Goal: Use online tool/utility: Utilize a website feature to perform a specific function

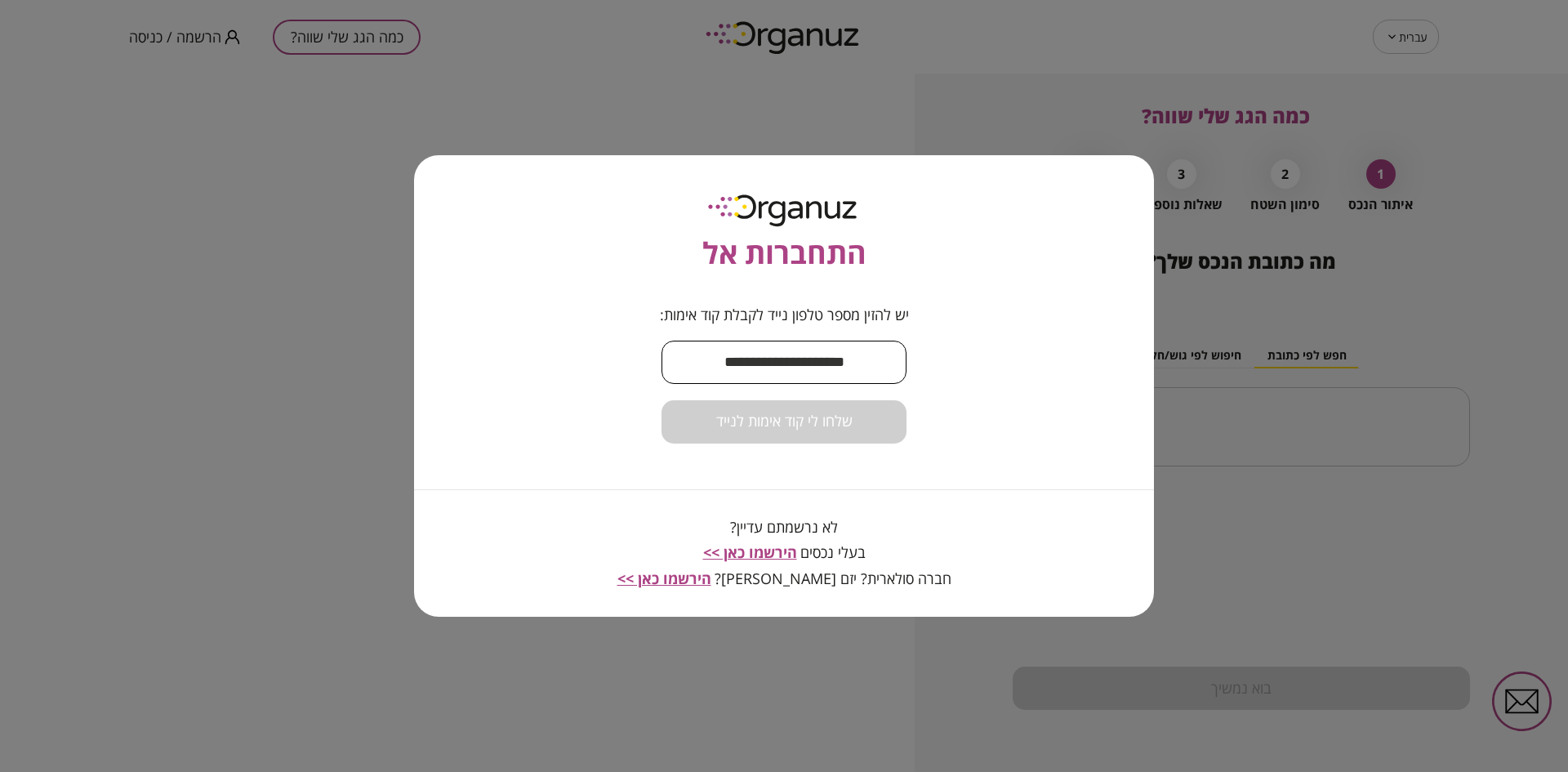
click at [780, 367] on input "text" at bounding box center [784, 362] width 245 height 48
type input "**********"
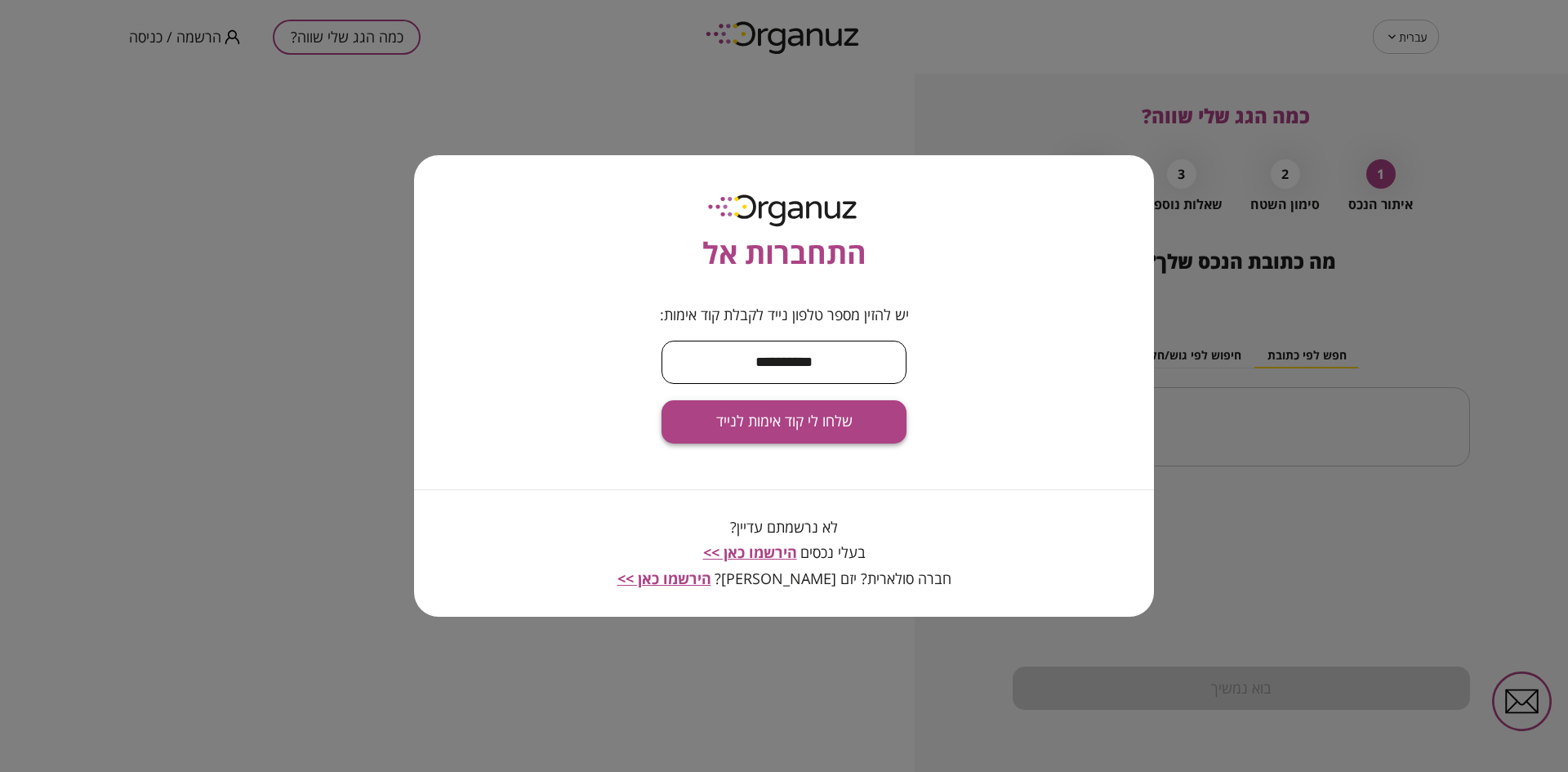
click at [784, 415] on span "שלחו לי קוד אימות לנייד" at bounding box center [784, 422] width 136 height 18
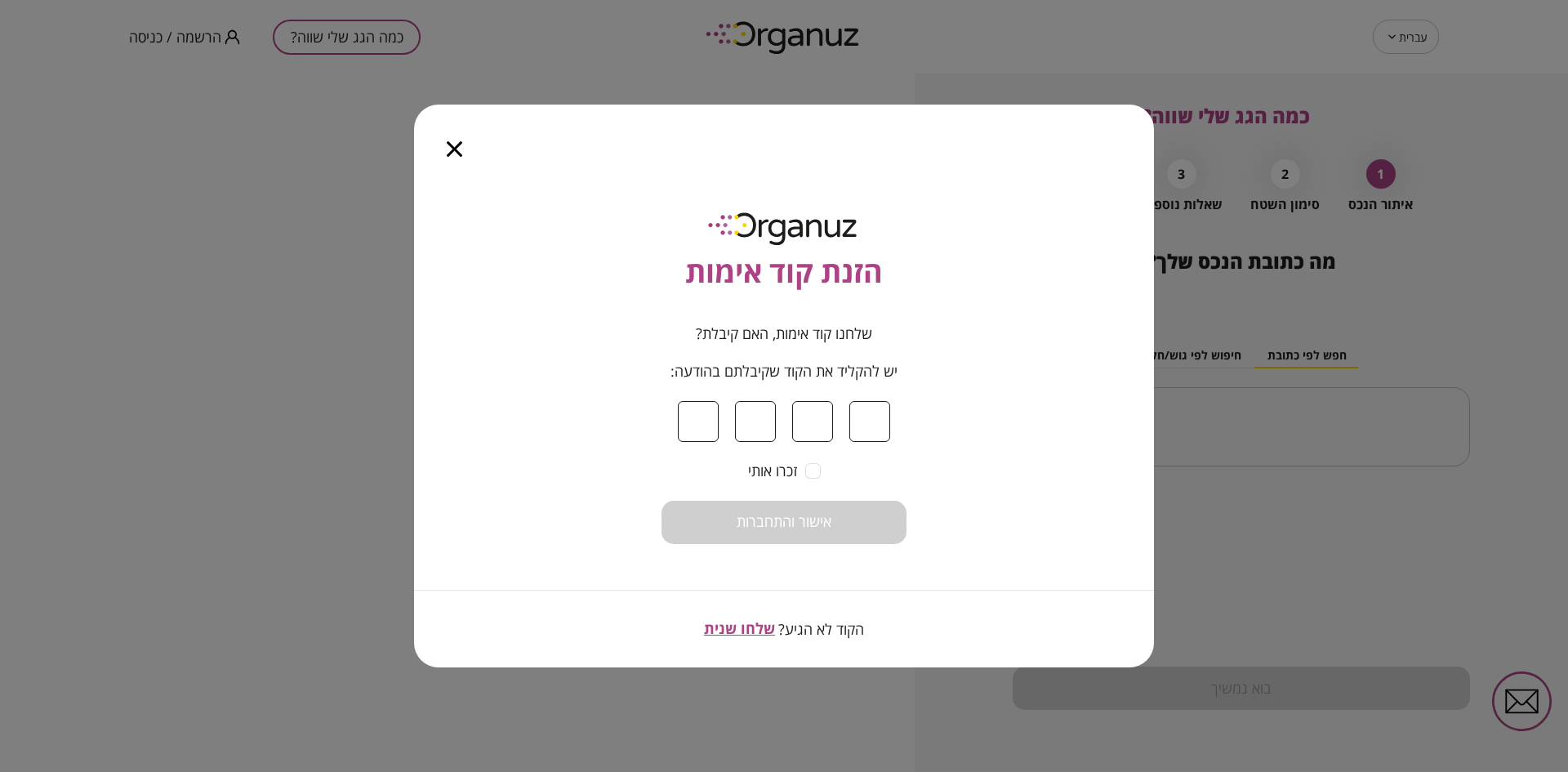
type input "*"
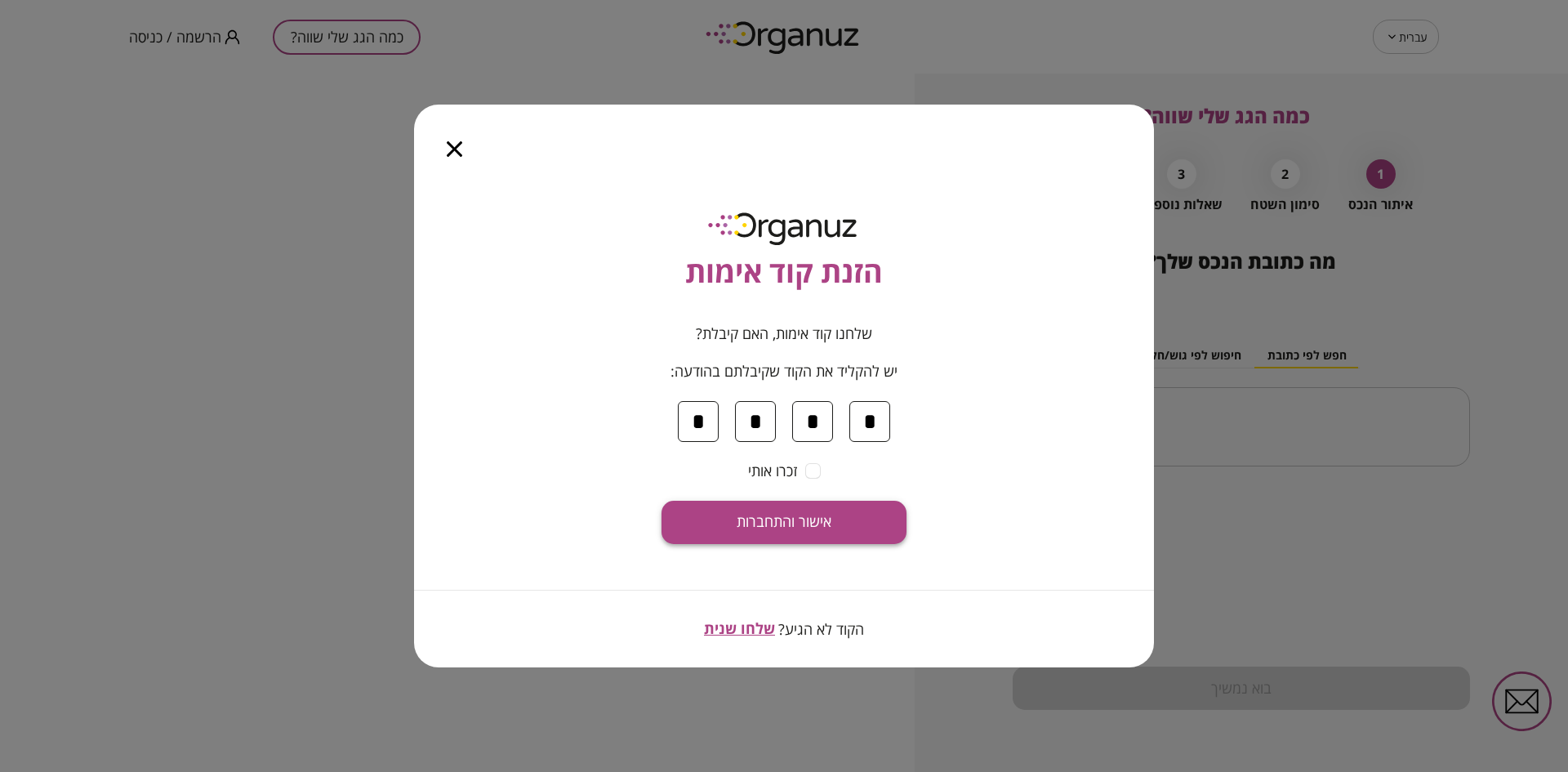
type input "*"
click at [818, 513] on span "אישור והתחברות" at bounding box center [784, 522] width 95 height 18
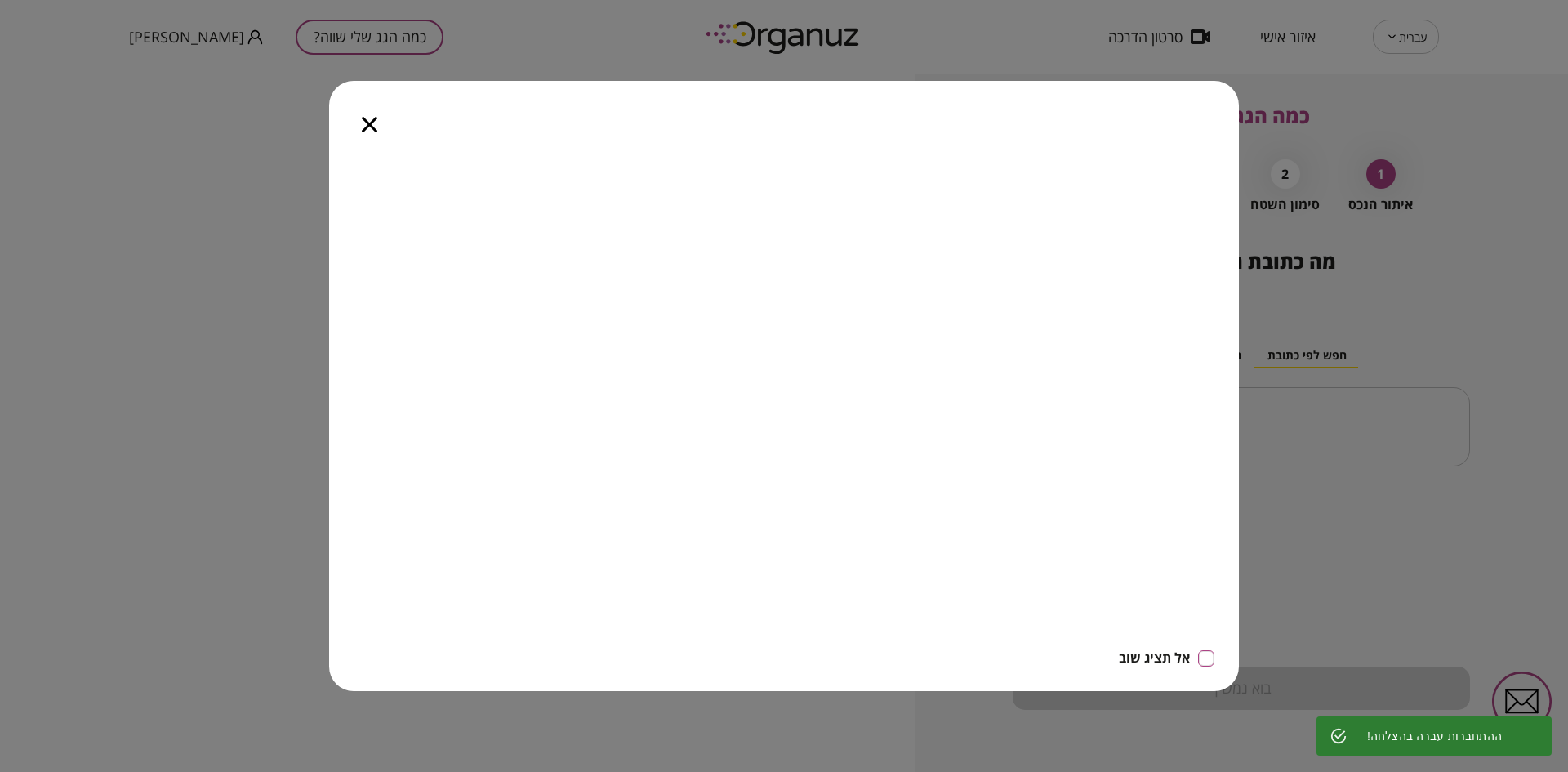
click at [375, 126] on icon "button" at bounding box center [369, 125] width 16 height 16
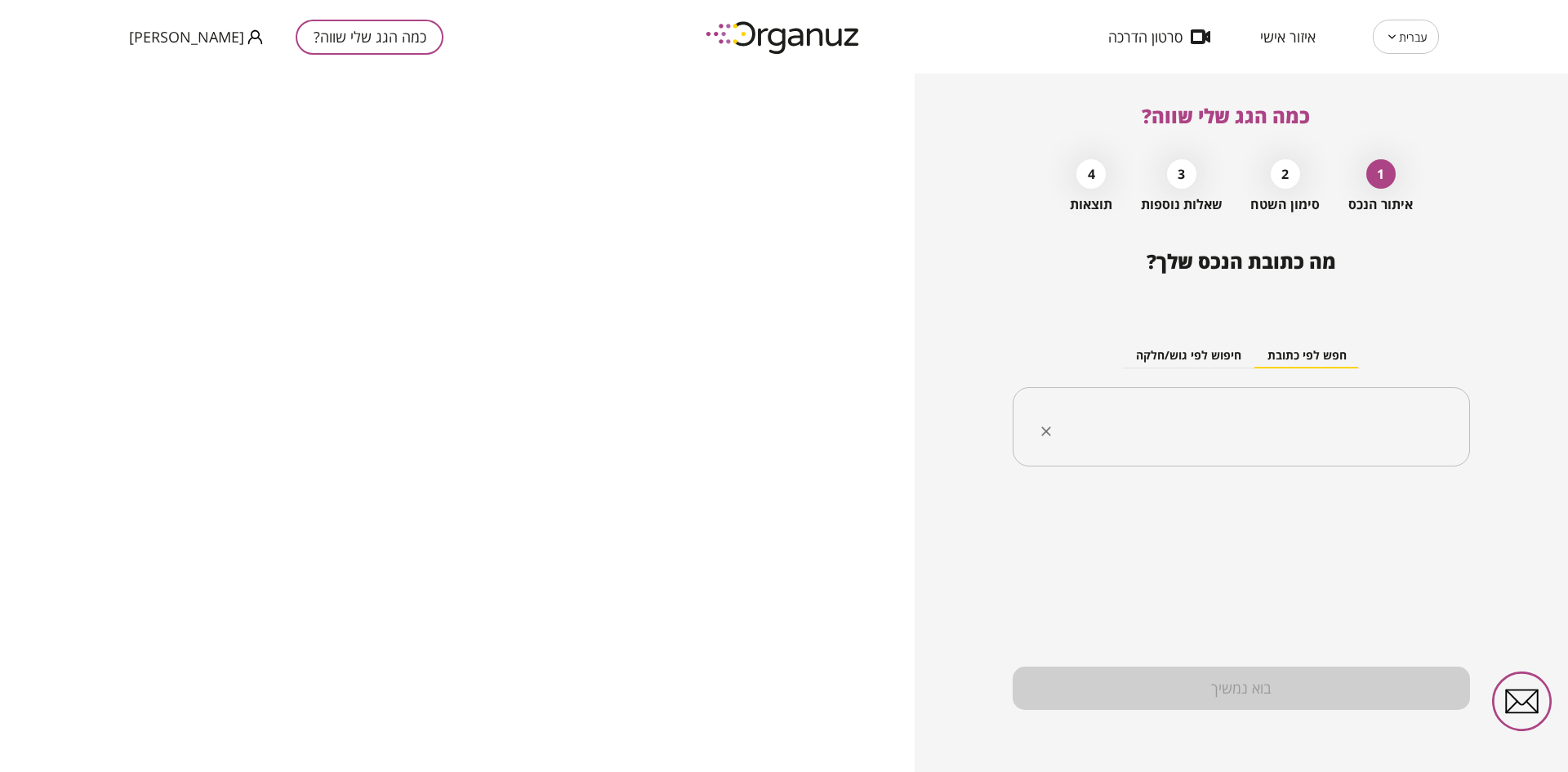
click at [1194, 413] on input "text" at bounding box center [1247, 427] width 406 height 41
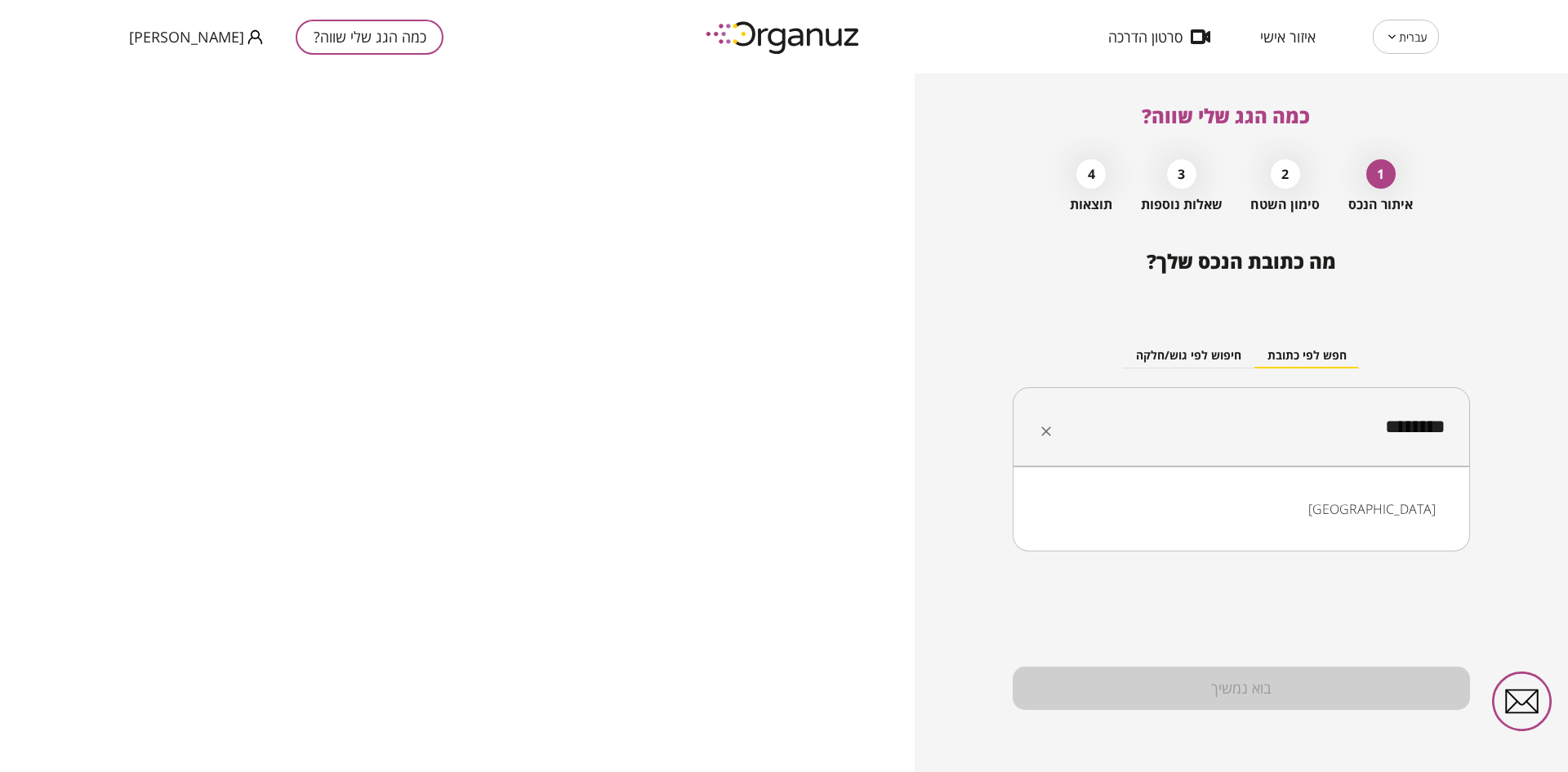
click at [1267, 506] on li "[GEOGRAPHIC_DATA]" at bounding box center [1242, 508] width 415 height 29
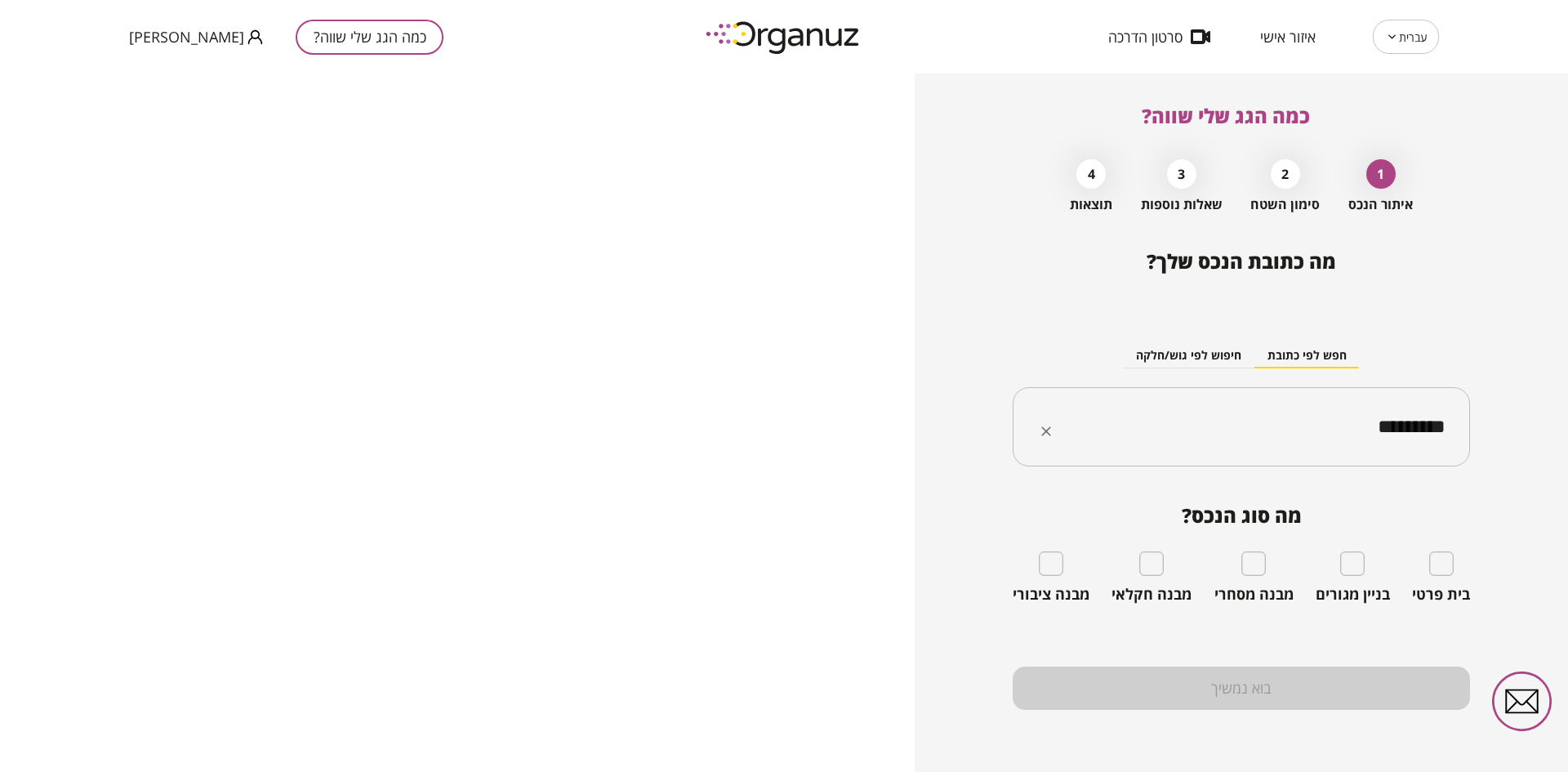
type input "*********"
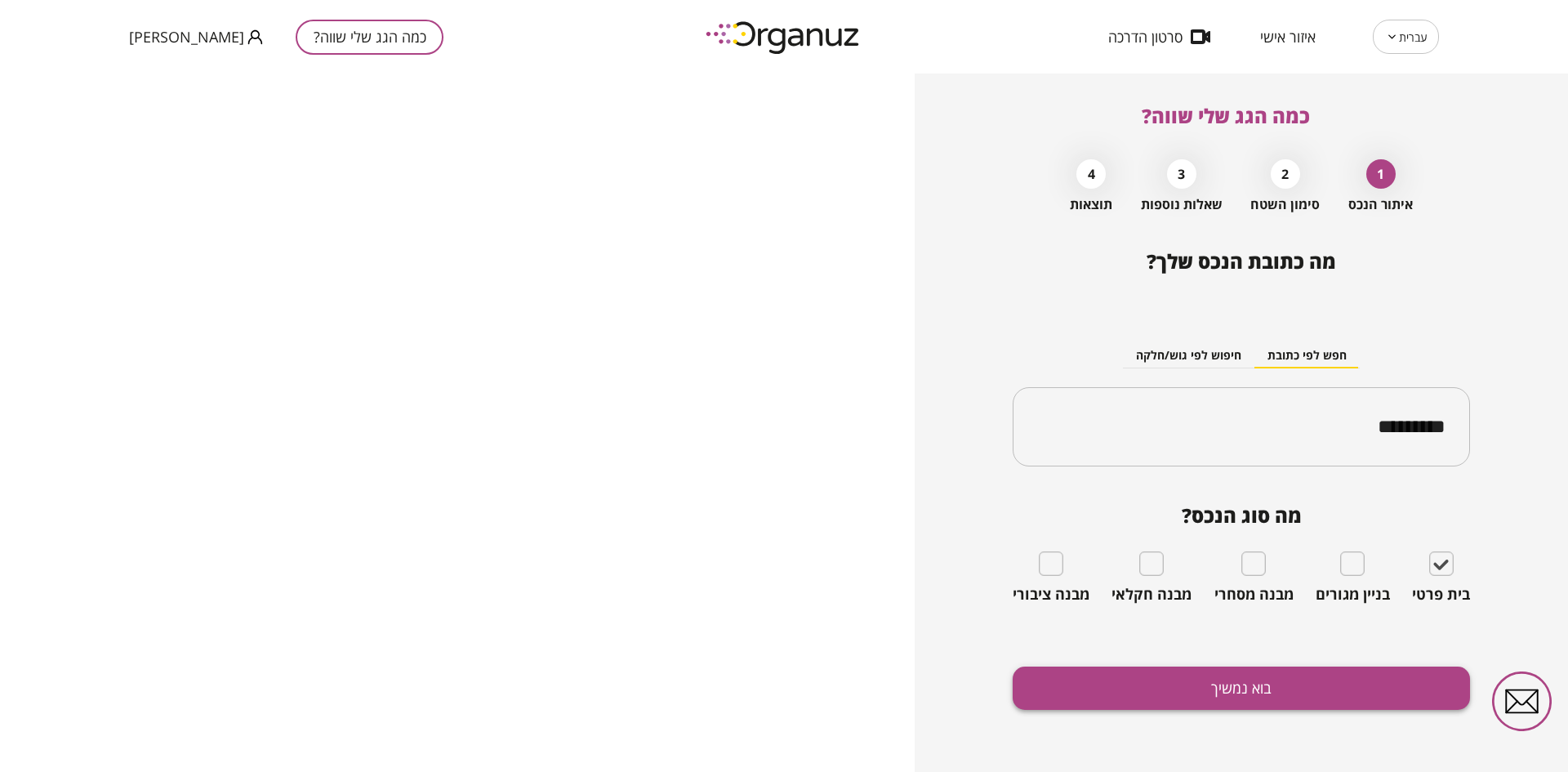
click at [1269, 679] on button "בוא נמשיך" at bounding box center [1241, 688] width 457 height 43
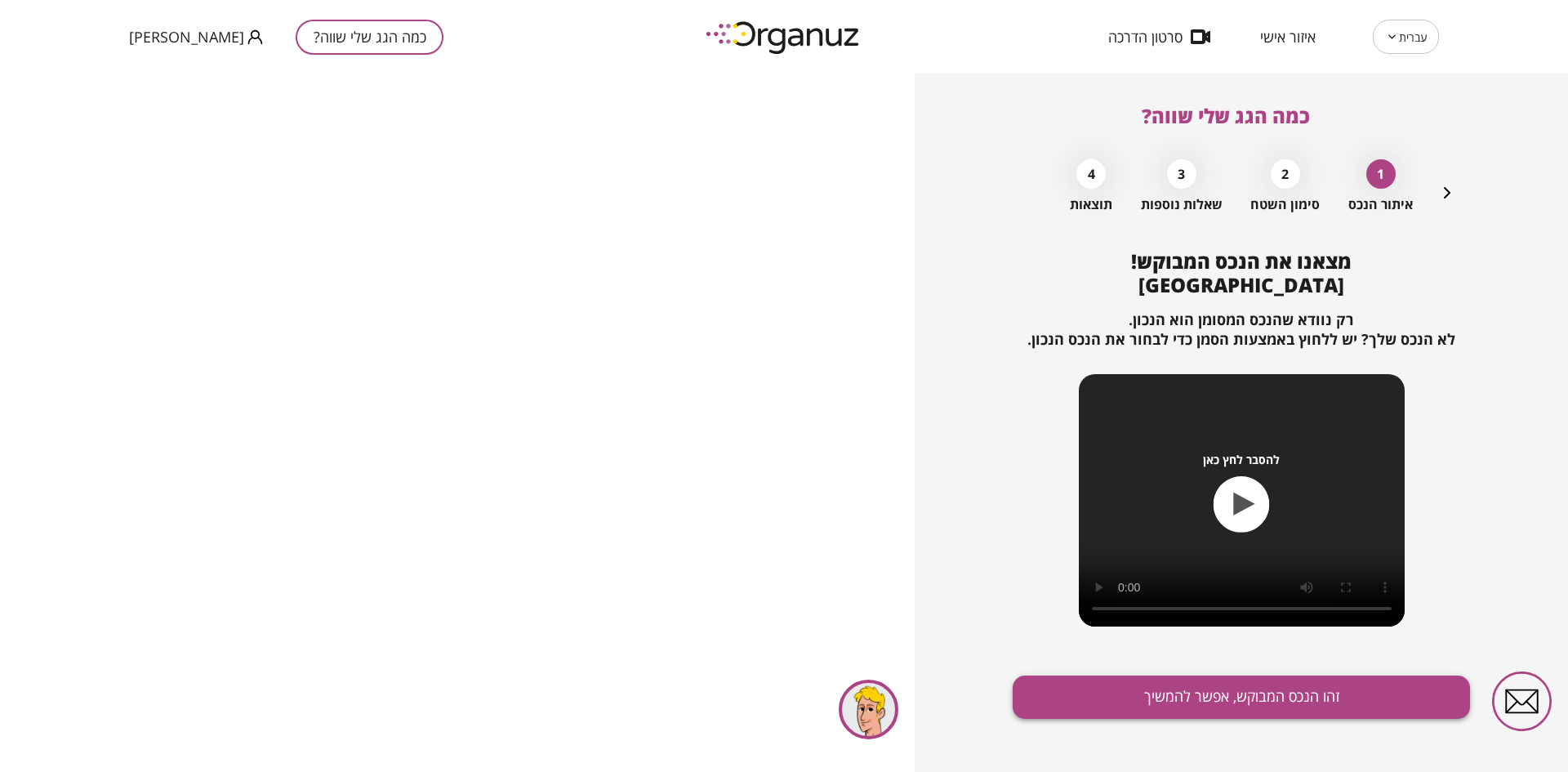
click at [1185, 691] on button "זהו הנכס המבוקש, אפשר להמשיך" at bounding box center [1241, 697] width 457 height 43
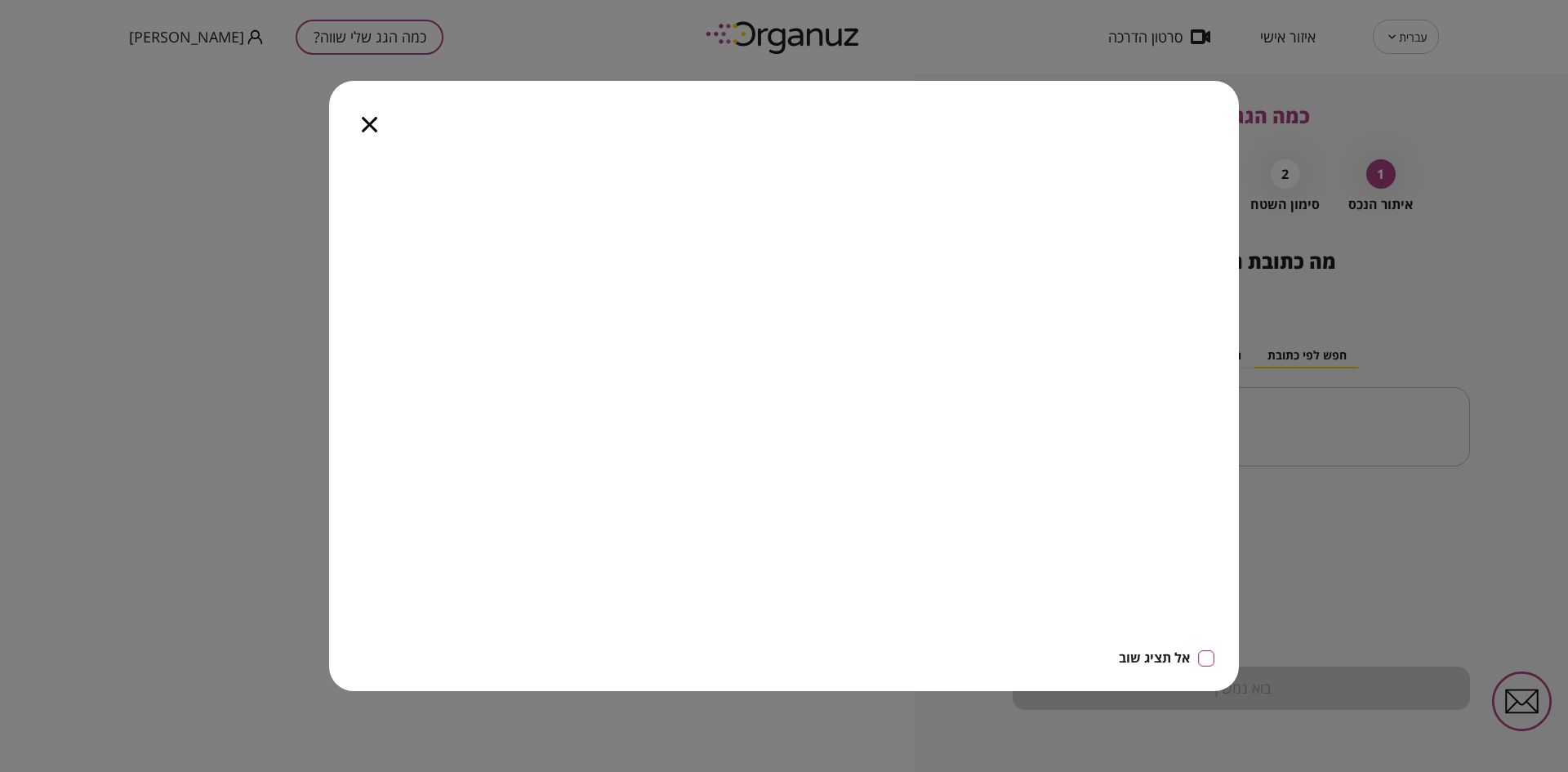
click at [365, 129] on icon "button" at bounding box center [369, 125] width 16 height 16
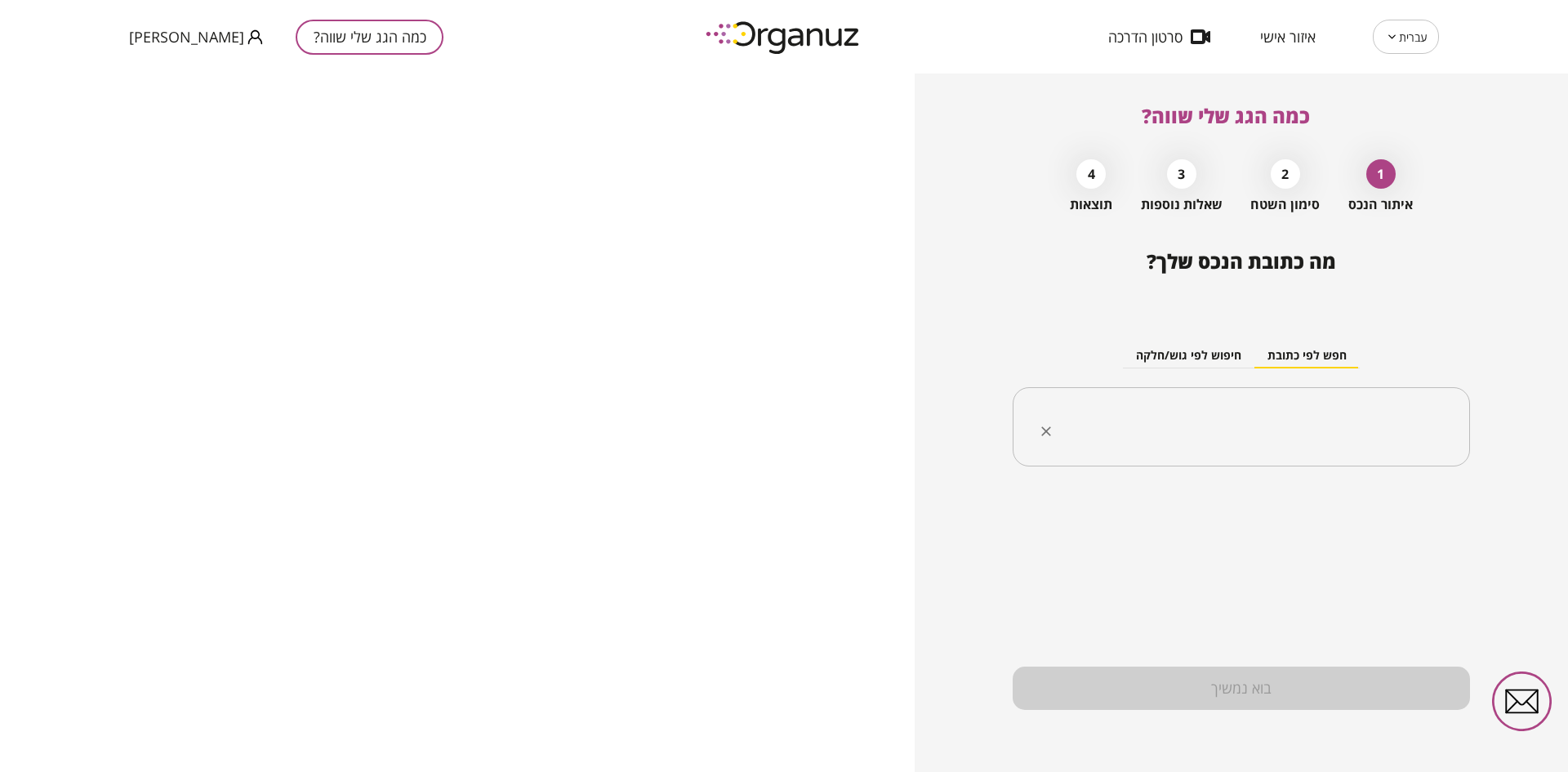
click at [1116, 415] on input "text" at bounding box center [1247, 427] width 406 height 41
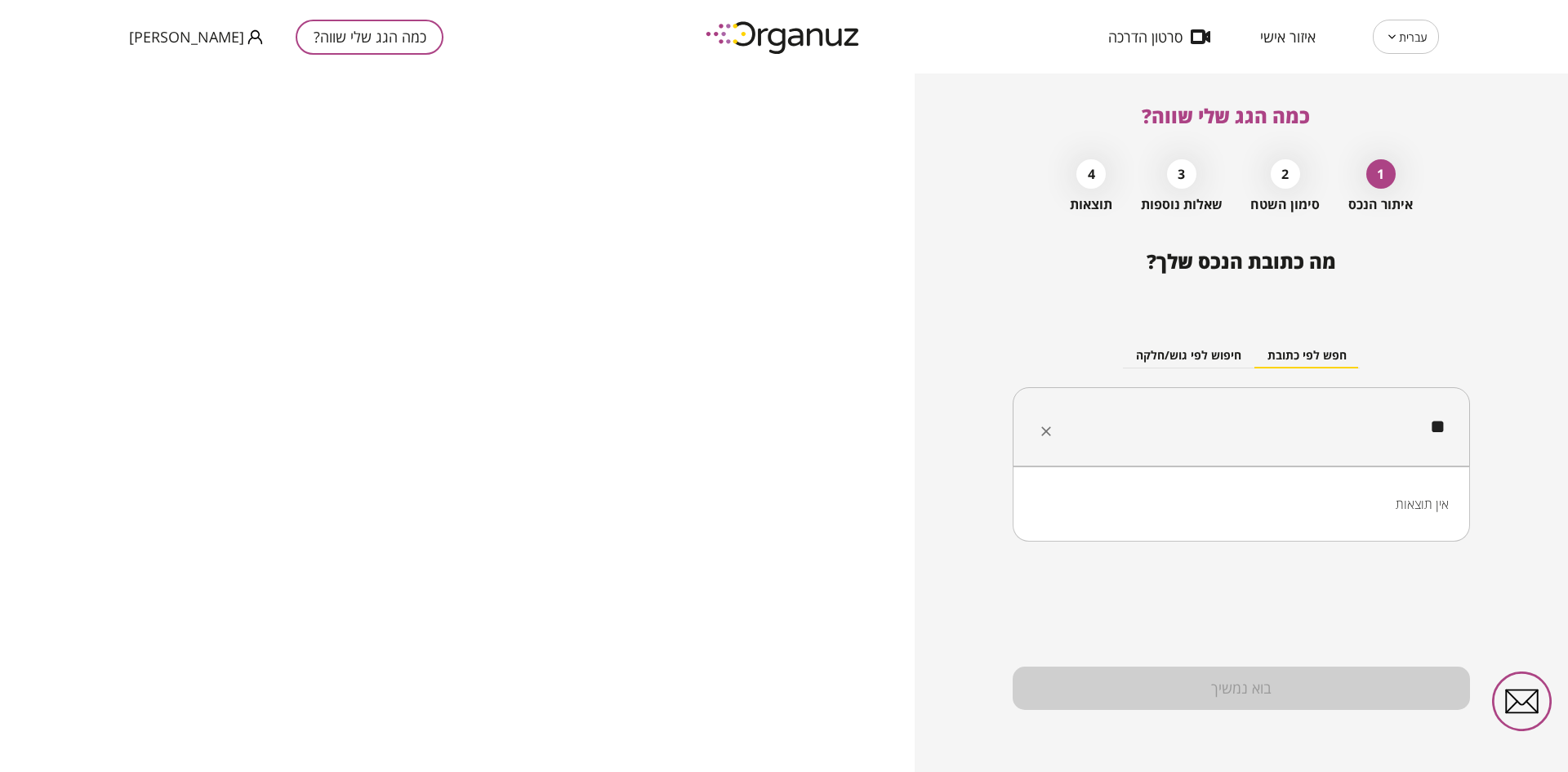
type input "*"
click at [1346, 510] on li "[GEOGRAPHIC_DATA]" at bounding box center [1242, 508] width 415 height 29
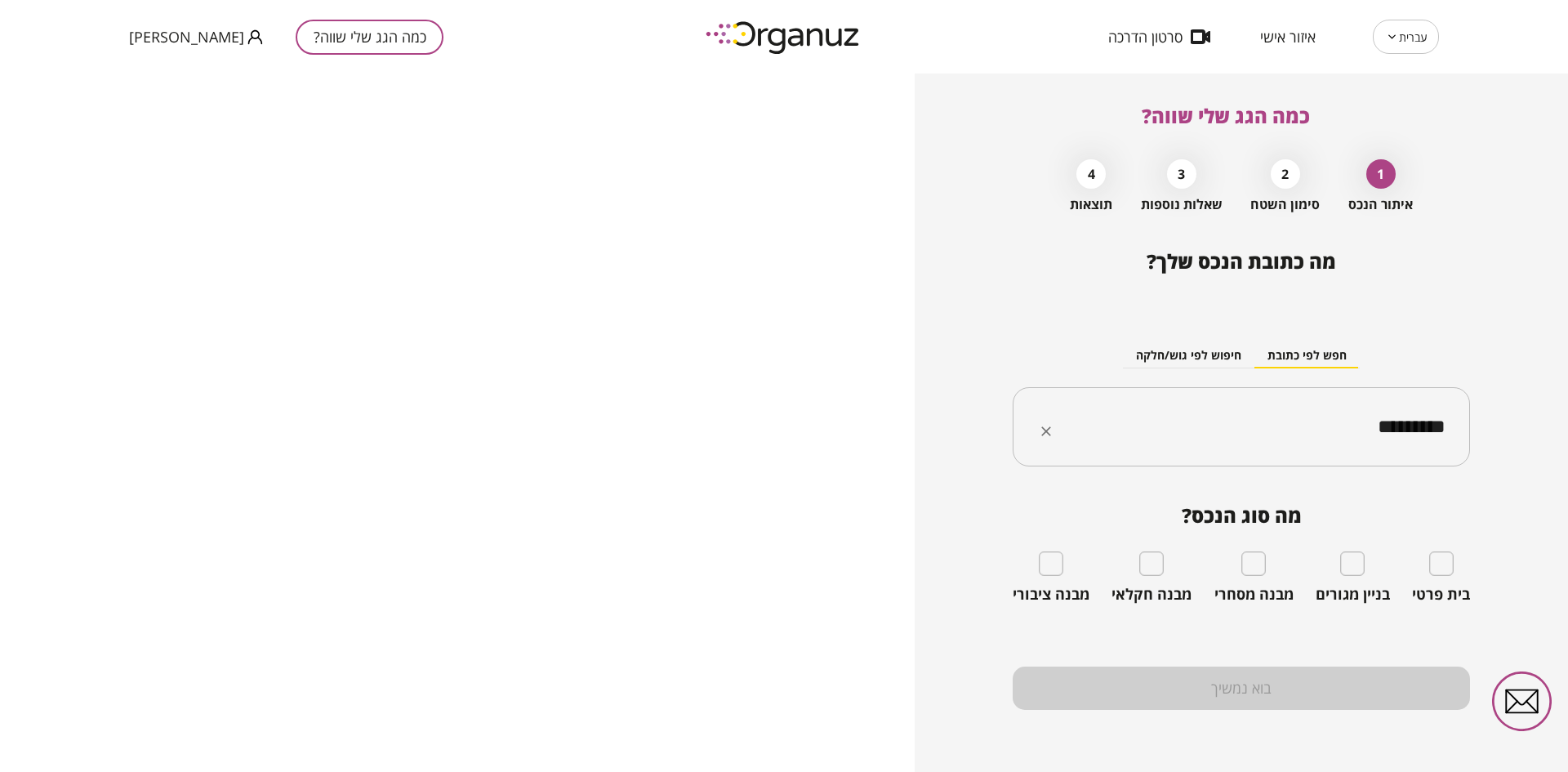
type input "*********"
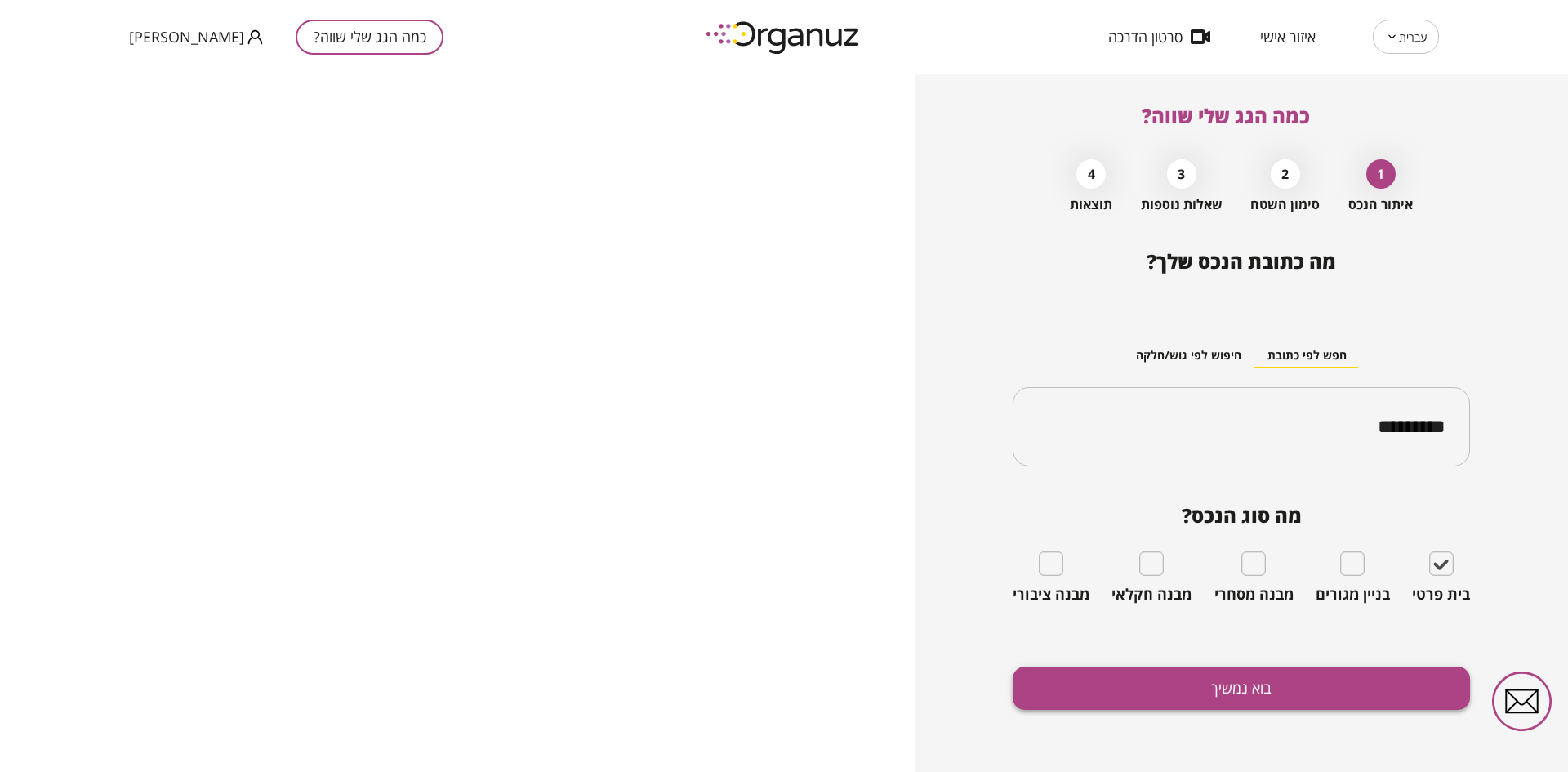
click at [1315, 682] on button "בוא נמשיך" at bounding box center [1241, 688] width 457 height 43
